Goal: Task Accomplishment & Management: Complete application form

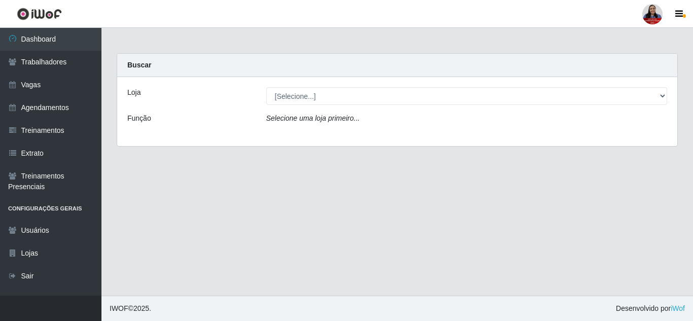
drag, startPoint x: 394, startPoint y: 186, endPoint x: 413, endPoint y: 187, distance: 18.8
click at [395, 186] on main "Carregando... Buscar Loja [Selecione...] Hiper [GEOGRAPHIC_DATA] - [GEOGRAPHIC_…" at bounding box center [398, 162] width 592 height 268
drag, startPoint x: 129, startPoint y: 91, endPoint x: 130, endPoint y: 112, distance: 20.8
click at [142, 90] on div "Loja" at bounding box center [189, 96] width 139 height 18
drag, startPoint x: 128, startPoint y: 119, endPoint x: 167, endPoint y: 121, distance: 39.1
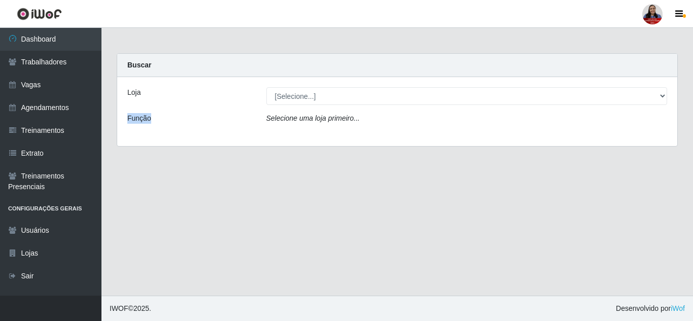
click at [167, 121] on div "Função" at bounding box center [189, 120] width 139 height 15
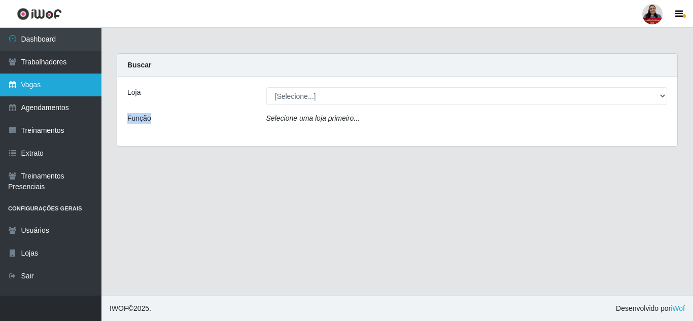
click at [55, 91] on link "Vagas" at bounding box center [51, 85] width 102 height 23
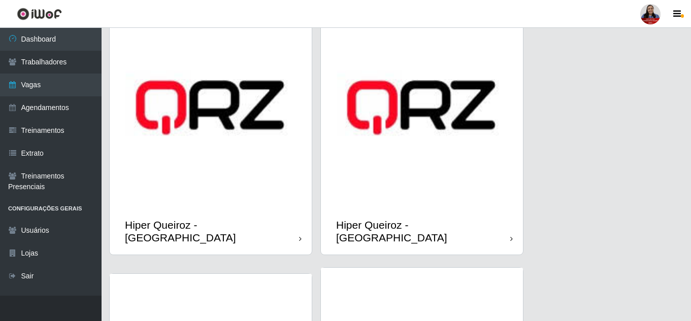
scroll to position [305, 0]
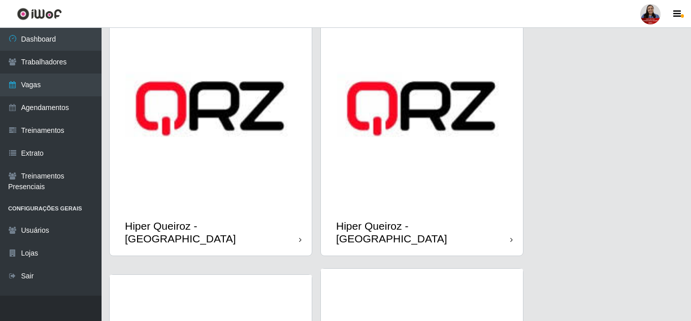
click at [425, 157] on img at bounding box center [422, 109] width 202 height 202
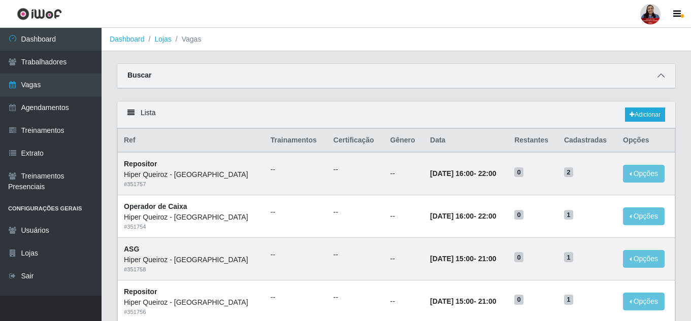
click at [665, 75] on span at bounding box center [661, 76] width 12 height 12
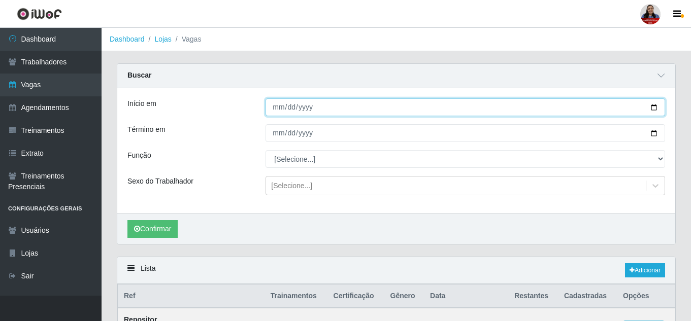
click at [655, 108] on input "Início em" at bounding box center [464, 107] width 399 height 18
type input "[DATE]"
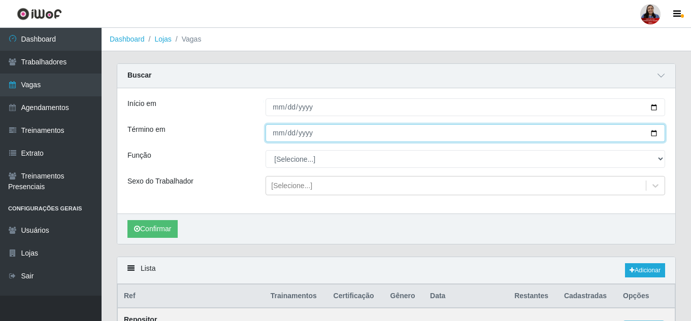
click at [655, 135] on input "Término em" at bounding box center [464, 133] width 399 height 18
type input "[DATE]"
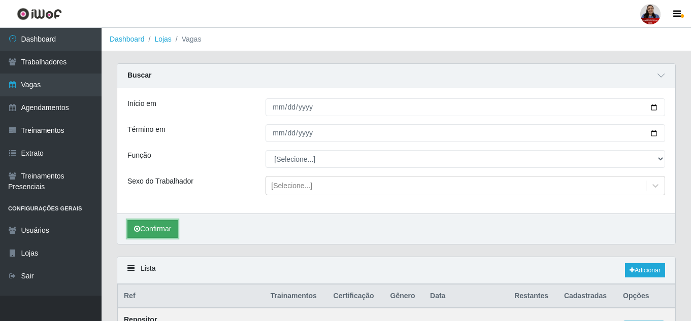
click at [171, 229] on button "Confirmar" at bounding box center [152, 229] width 50 height 18
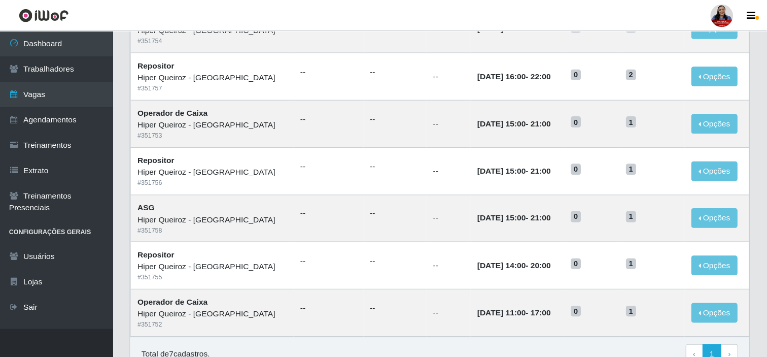
scroll to position [303, 0]
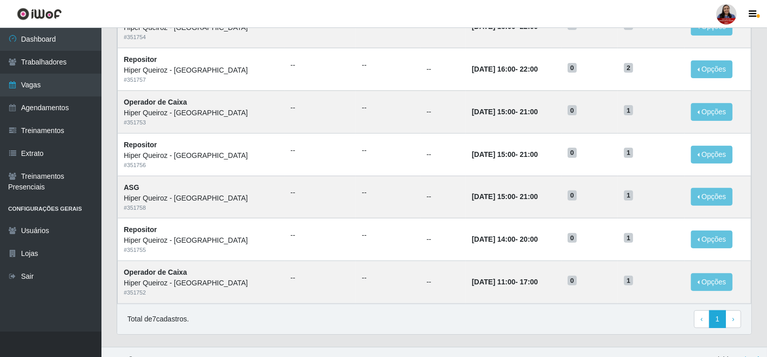
drag, startPoint x: 679, startPoint y: 0, endPoint x: 114, endPoint y: 73, distance: 570.1
click at [114, 73] on div "Lista Adicionar Ref Trainamentos Certificação Gênero Data Restantes Cadastradas…" at bounding box center [434, 150] width 651 height 393
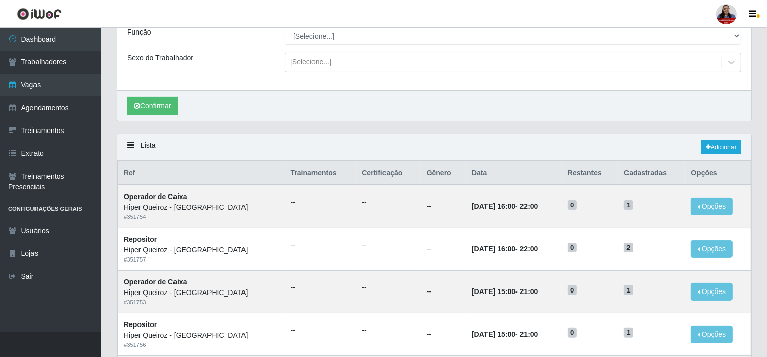
scroll to position [0, 0]
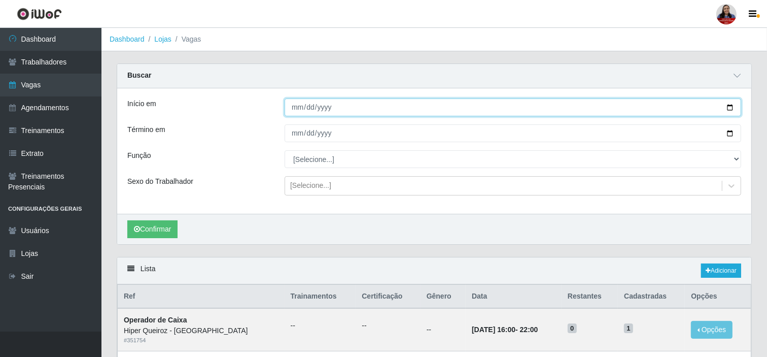
click at [693, 109] on input "[DATE]" at bounding box center [513, 107] width 457 height 18
type input "[DATE]"
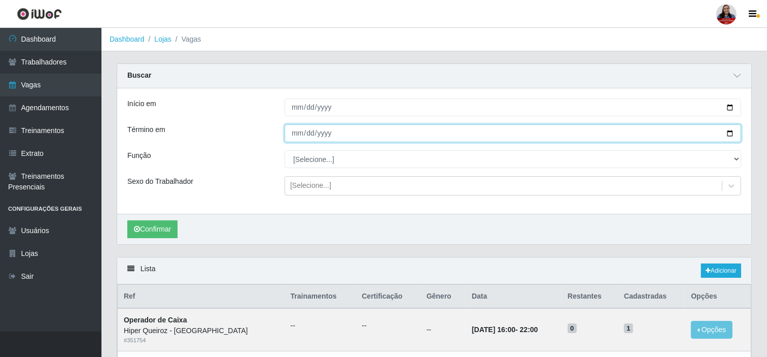
click at [693, 132] on input "[DATE]" at bounding box center [513, 133] width 457 height 18
type input "[DATE]"
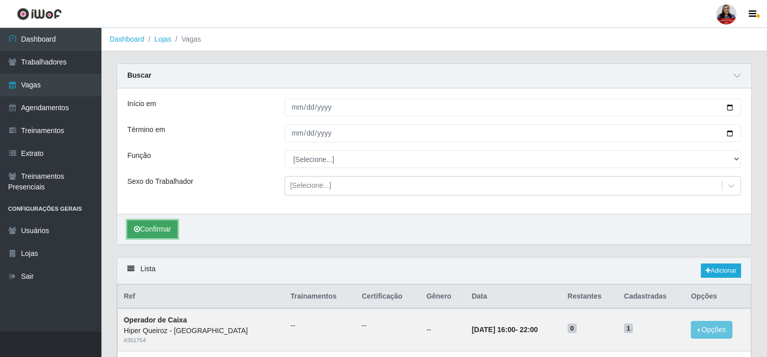
click at [156, 229] on button "Confirmar" at bounding box center [152, 229] width 50 height 18
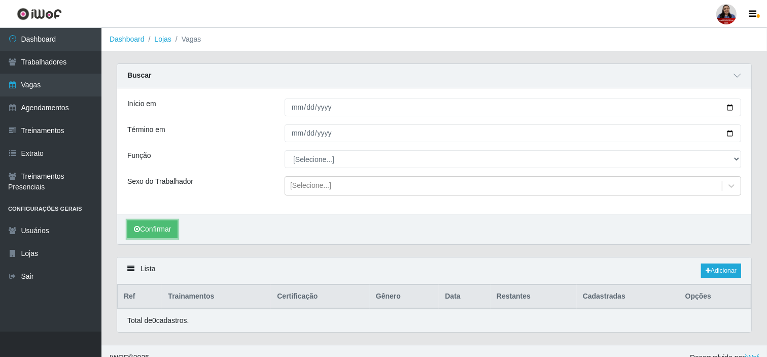
scroll to position [14, 0]
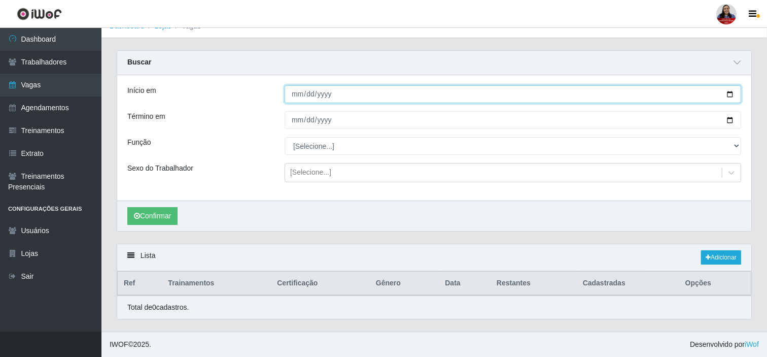
click at [693, 97] on input "[DATE]" at bounding box center [513, 94] width 457 height 18
type input "[DATE]"
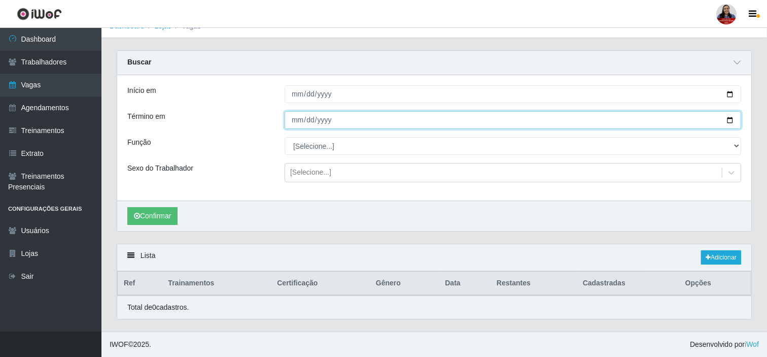
click at [693, 122] on input "[DATE]" at bounding box center [513, 120] width 457 height 18
type input "[DATE]"
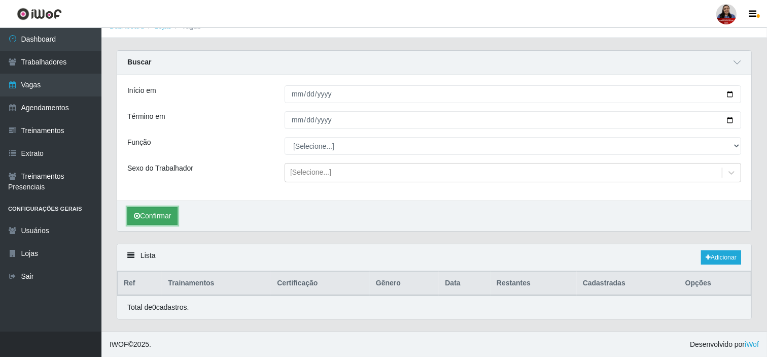
click at [162, 220] on button "Confirmar" at bounding box center [152, 216] width 50 height 18
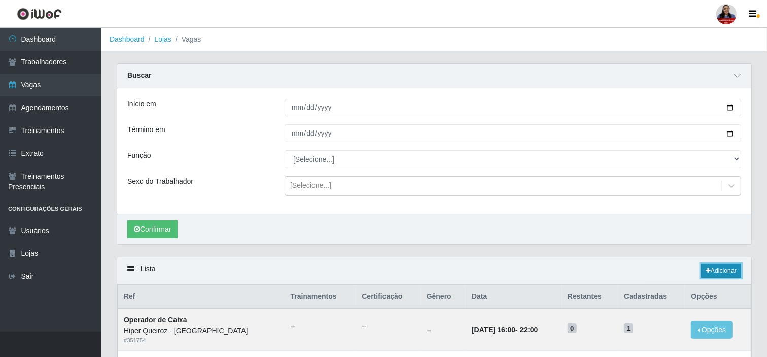
click at [693, 273] on link "Adicionar" at bounding box center [722, 270] width 40 height 14
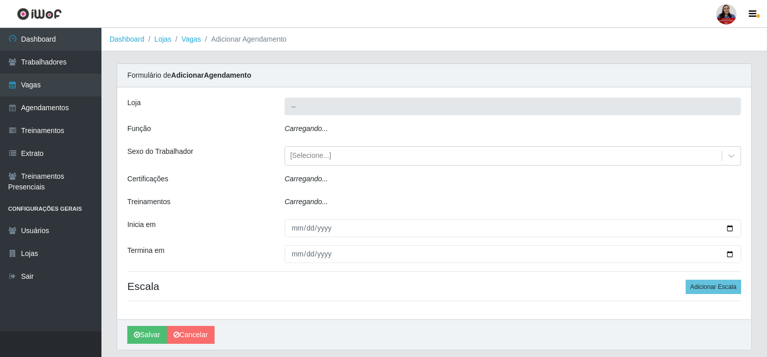
type input "Hiper Queiroz - [GEOGRAPHIC_DATA]"
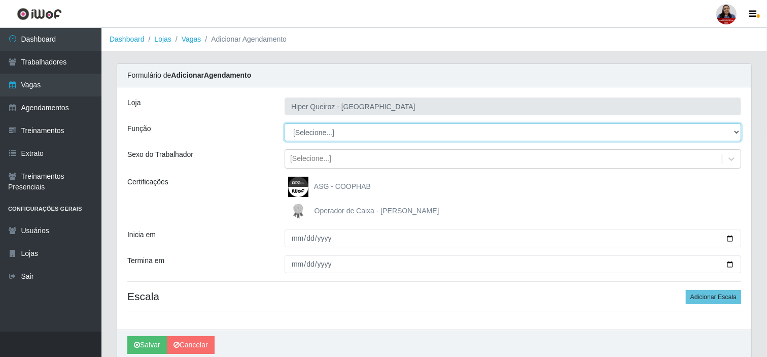
click at [383, 138] on select "[Selecione...] ASG ASG + ASG ++ Embalador Embalador + Embalador ++ Operador de …" at bounding box center [513, 132] width 457 height 18
select select "80"
click at [285, 123] on select "[Selecione...] ASG ASG + ASG ++ Embalador Embalador + Embalador ++ Operador de …" at bounding box center [513, 132] width 457 height 18
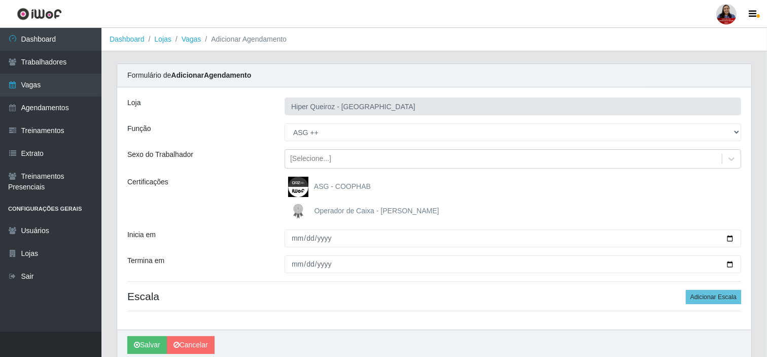
click at [260, 152] on div "Sexo do Trabalhador" at bounding box center [198, 158] width 157 height 19
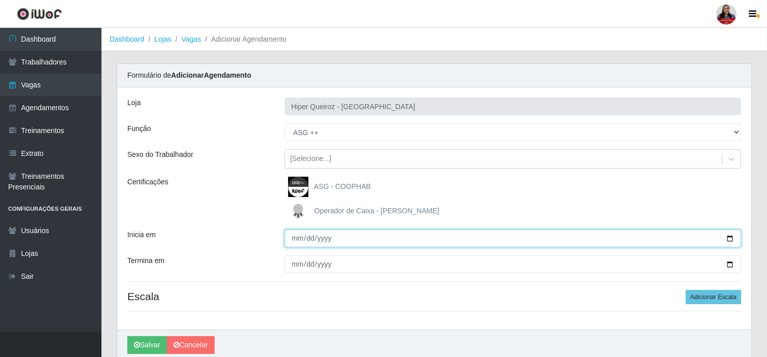
click at [693, 239] on input "Inicia em" at bounding box center [513, 238] width 457 height 18
type input "[DATE]"
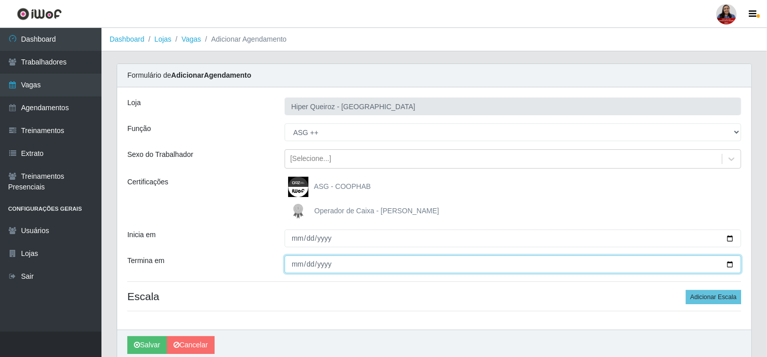
click at [693, 265] on input "Termina em" at bounding box center [513, 264] width 457 height 18
type input "[DATE]"
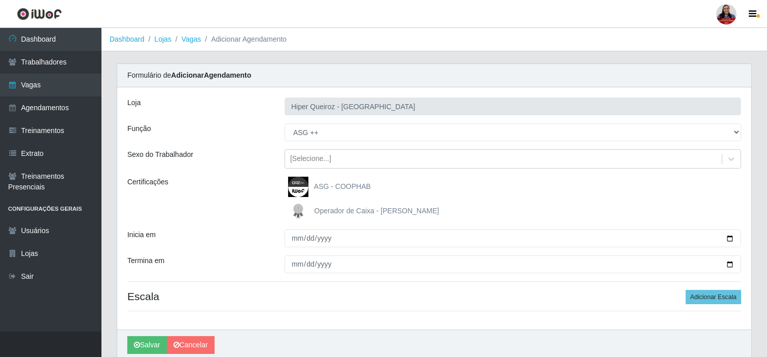
click at [577, 191] on div "ASG - COOPHAB" at bounding box center [513, 187] width 457 height 20
click at [693, 298] on button "Adicionar Escala" at bounding box center [713, 297] width 55 height 14
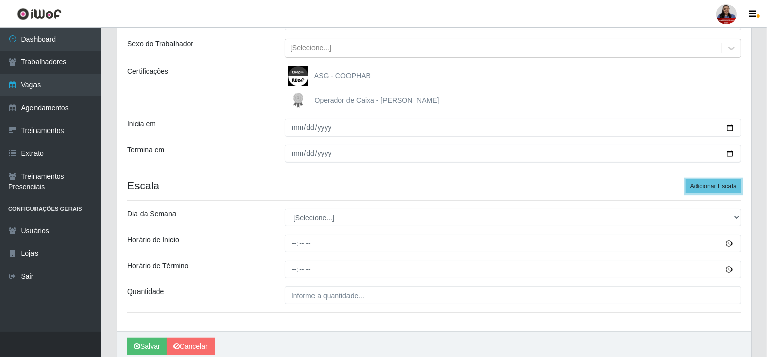
scroll to position [113, 0]
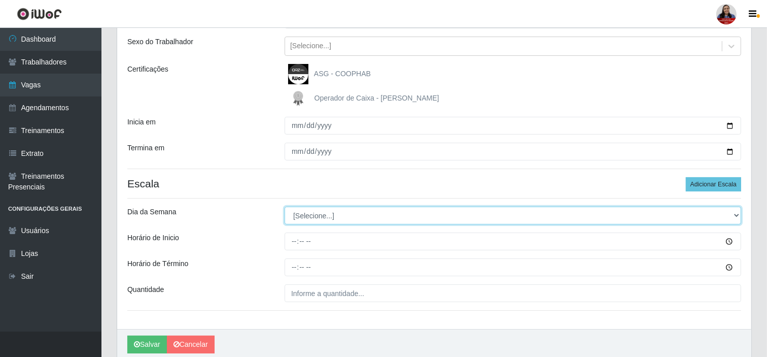
click at [469, 217] on select "[Selecione...] Segunda Terça Quarta Quinta Sexta Sábado Domingo" at bounding box center [513, 216] width 457 height 18
select select "2"
click at [285, 207] on select "[Selecione...] Segunda Terça Quarta Quinta Sexta Sábado Domingo" at bounding box center [513, 216] width 457 height 18
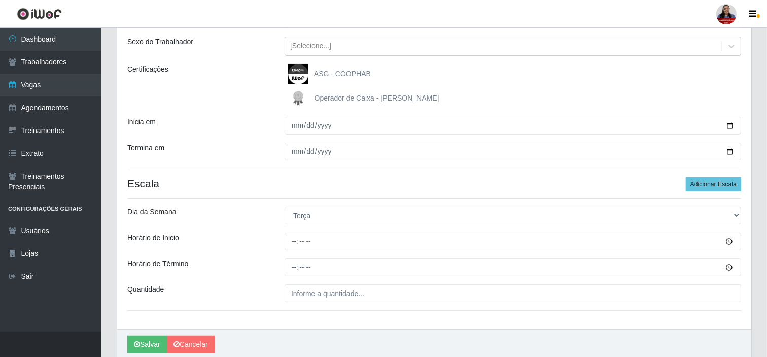
click at [365, 193] on div "Loja Hiper Queiroz - Nova Betânia Função [Selecione...] ASG ASG + ASG ++ Embala…" at bounding box center [434, 152] width 634 height 354
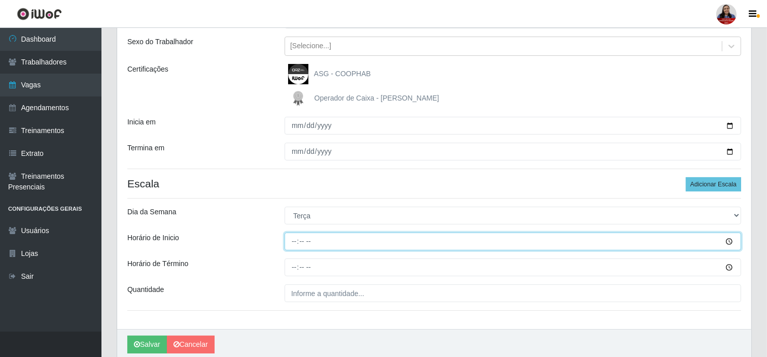
click at [295, 242] on input "Horário de Inicio" at bounding box center [513, 241] width 457 height 18
type input "12:00"
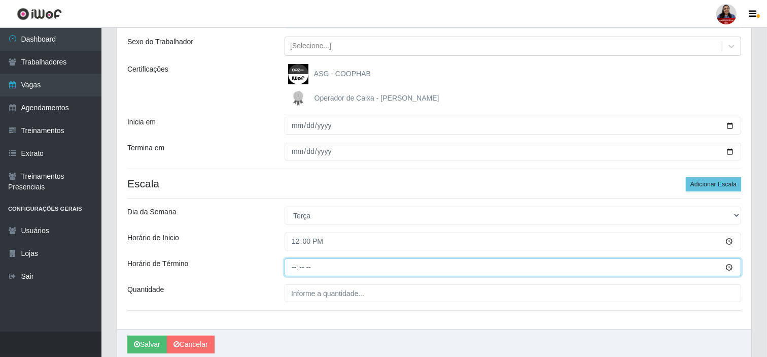
type input "20:00"
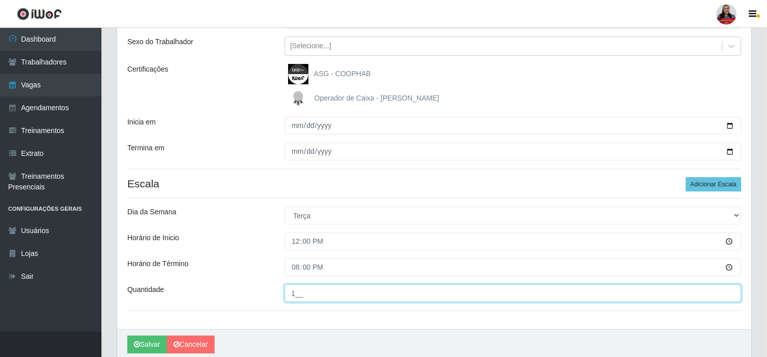
type input "1__"
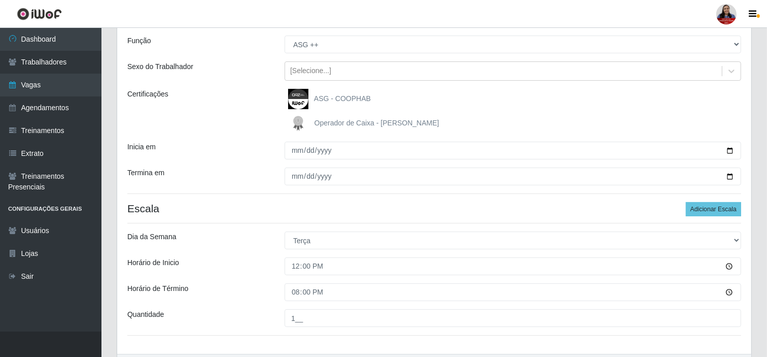
scroll to position [154, 0]
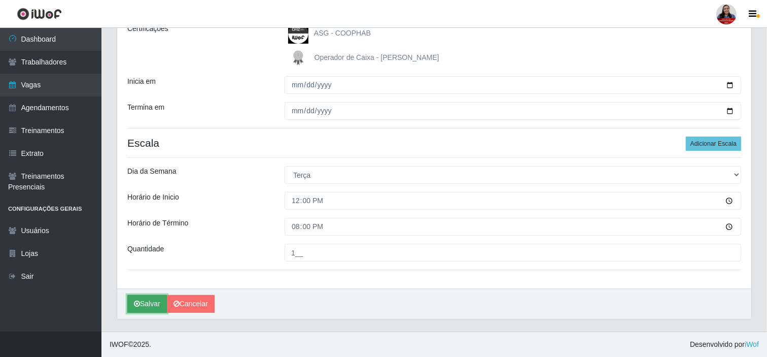
click at [157, 305] on button "Salvar" at bounding box center [147, 304] width 40 height 18
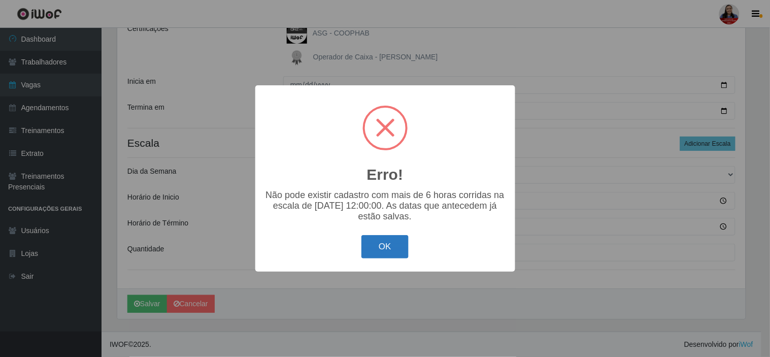
click at [384, 249] on button "OK" at bounding box center [384, 247] width 47 height 24
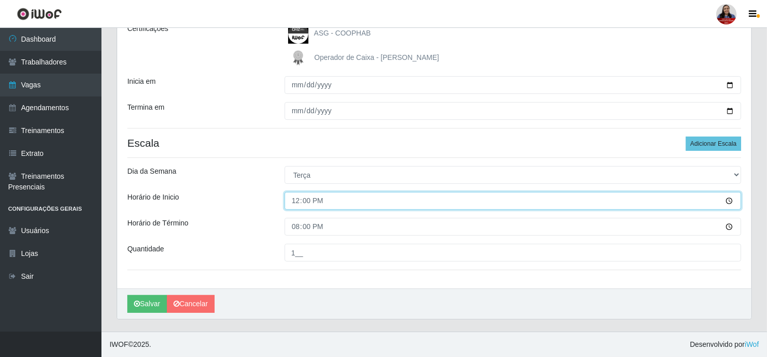
click at [297, 201] on input "12:00" at bounding box center [513, 201] width 457 height 18
type input "14:00"
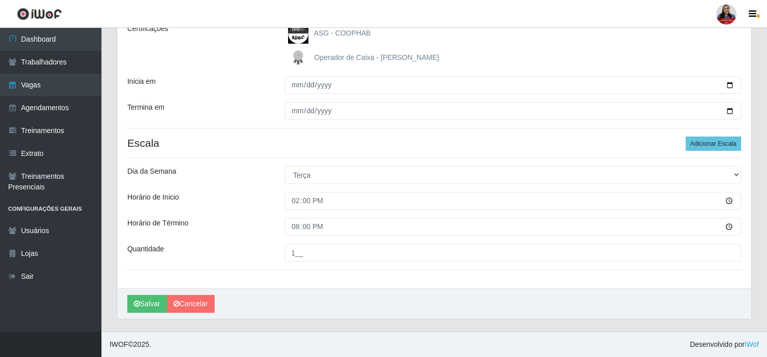
click at [227, 176] on div "Dia da Semana" at bounding box center [198, 175] width 157 height 18
click at [140, 304] on icon "submit" at bounding box center [137, 303] width 6 height 7
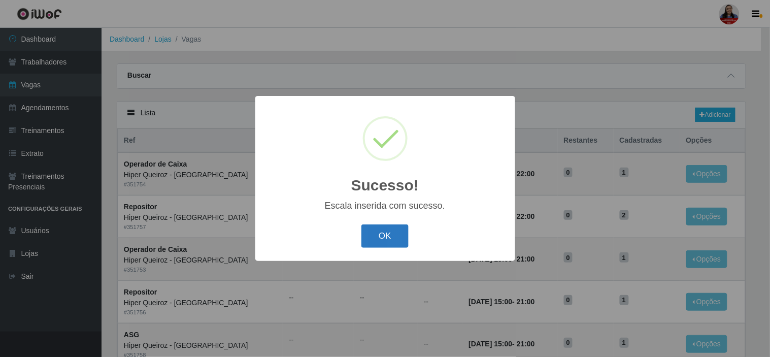
click at [378, 235] on button "OK" at bounding box center [384, 236] width 47 height 24
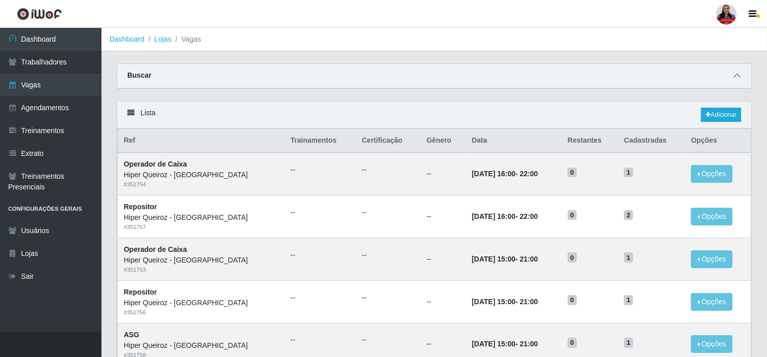
click at [693, 75] on span at bounding box center [737, 76] width 12 height 12
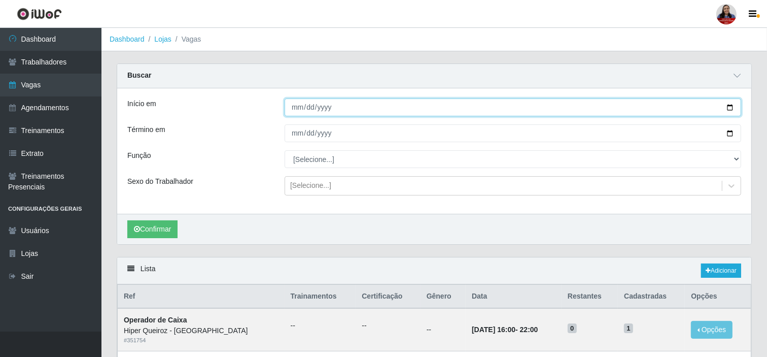
click at [693, 109] on input "[DATE]" at bounding box center [513, 107] width 457 height 18
type input "[DATE]"
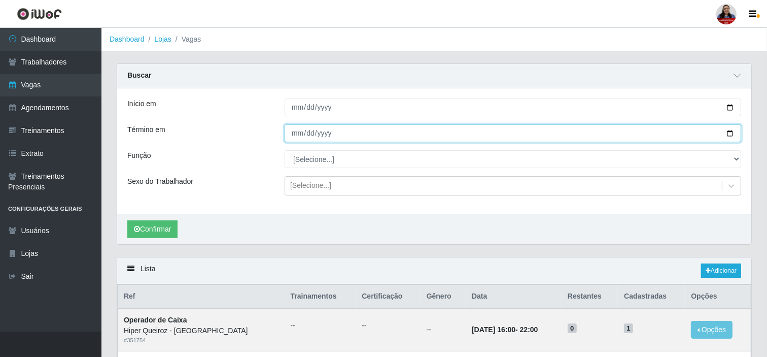
click at [693, 133] on input "[DATE]" at bounding box center [513, 133] width 457 height 18
type input "[DATE]"
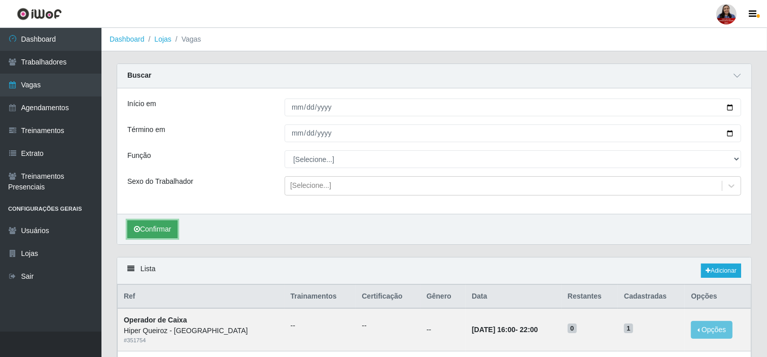
click at [178, 233] on button "Confirmar" at bounding box center [152, 229] width 50 height 18
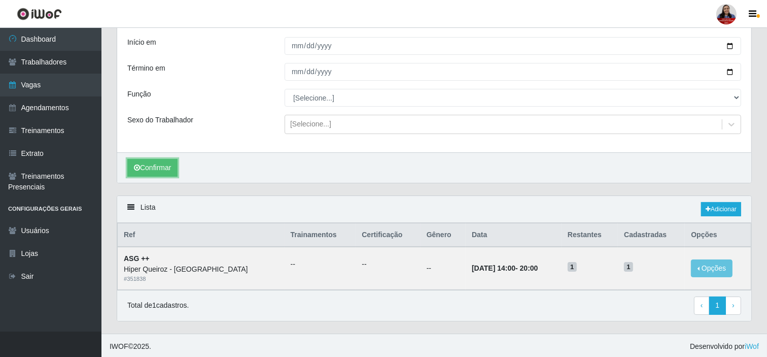
scroll to position [63, 0]
